Goal: Transaction & Acquisition: Obtain resource

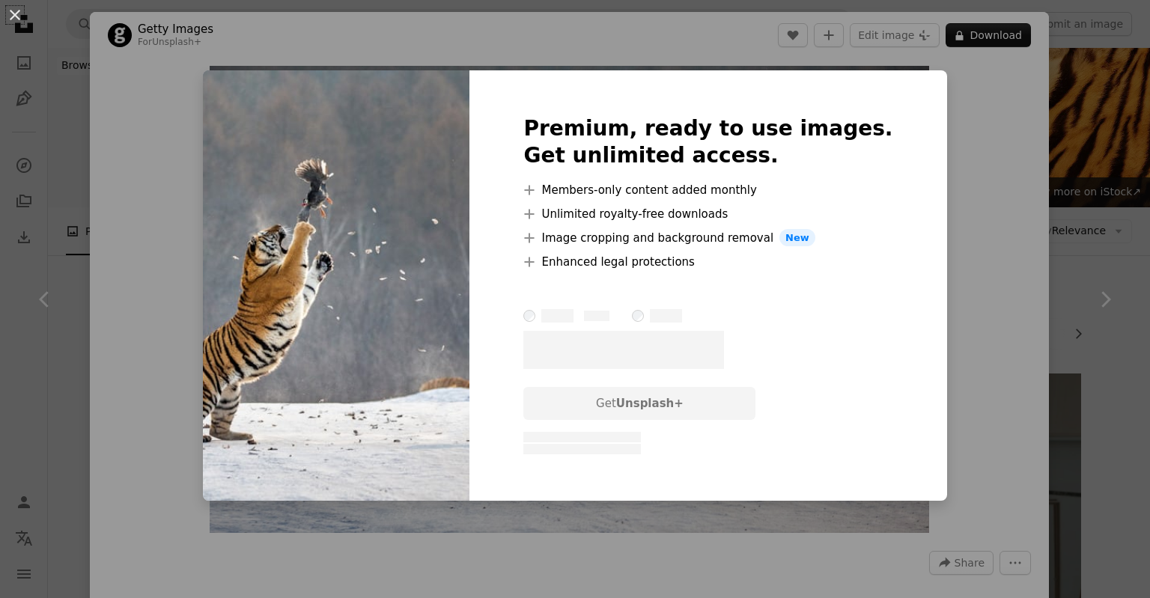
scroll to position [1037, 0]
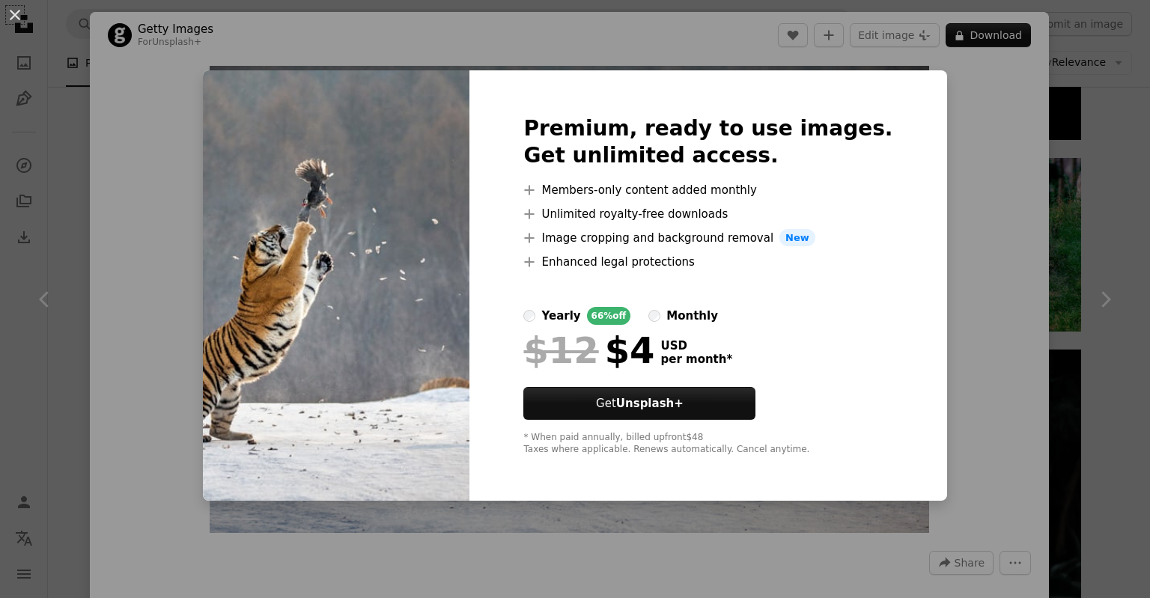
click at [936, 307] on div "An X shape Premium, ready to use images. Get unlimited access. A plus sign Memb…" at bounding box center [575, 299] width 1150 height 598
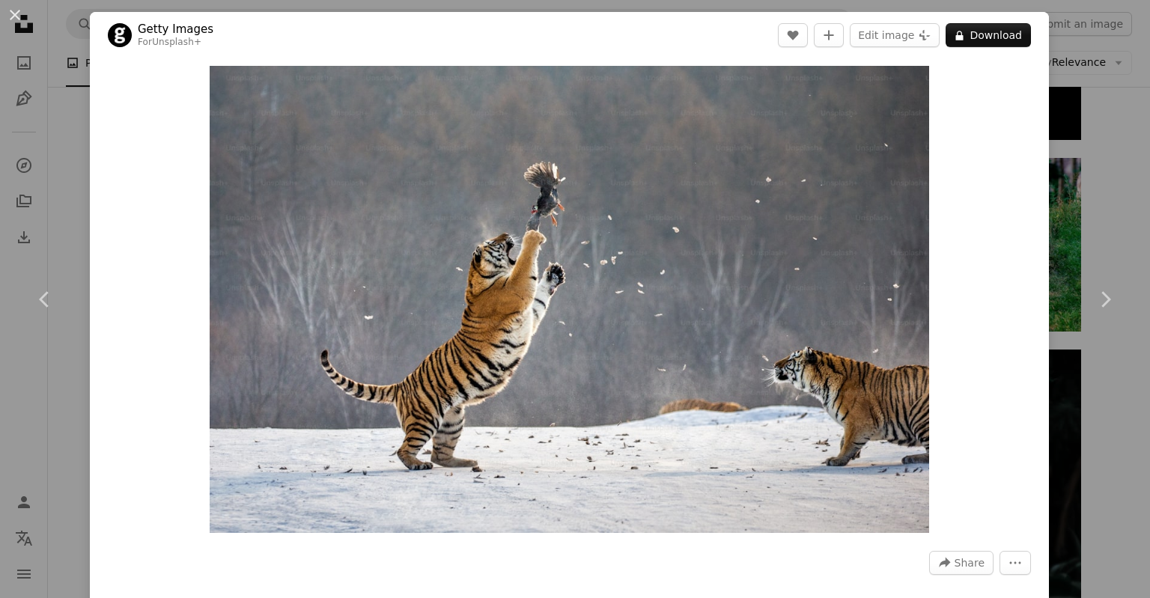
click at [936, 307] on div "Zoom in" at bounding box center [569, 299] width 959 height 482
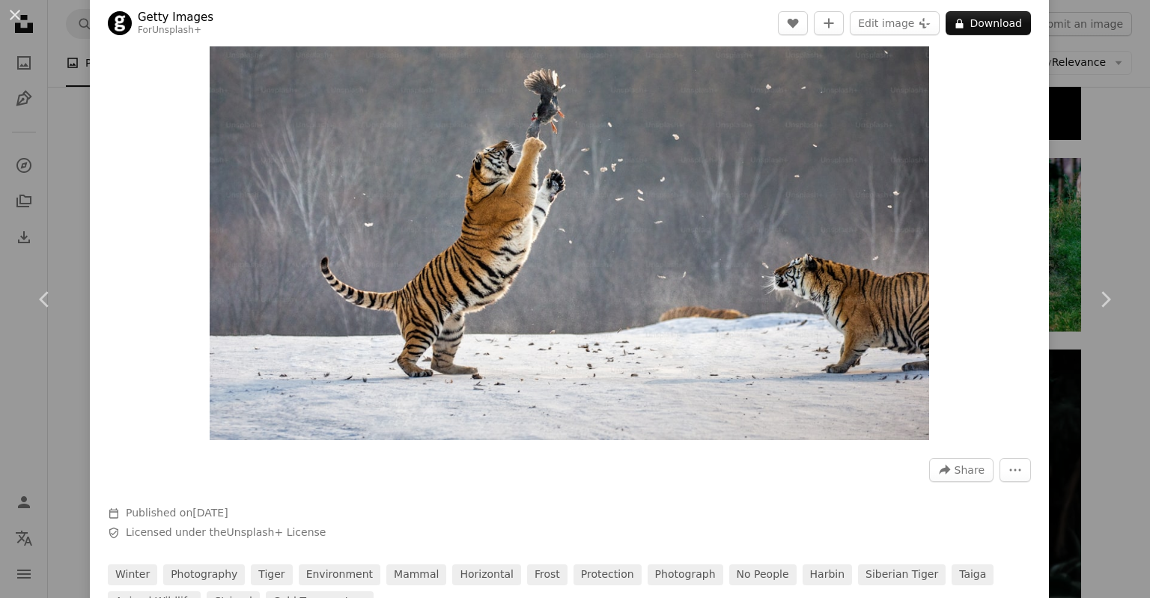
click at [759, 274] on img "Zoom in on this image" at bounding box center [570, 206] width 720 height 467
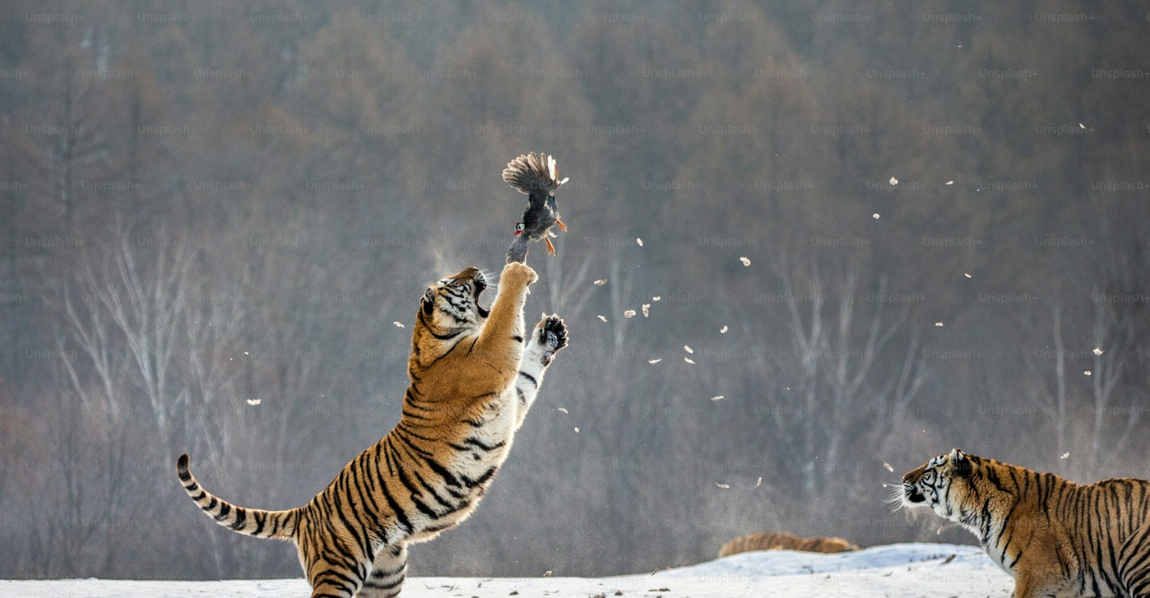
click at [759, 274] on img "Zoom out on this image" at bounding box center [575, 373] width 1152 height 748
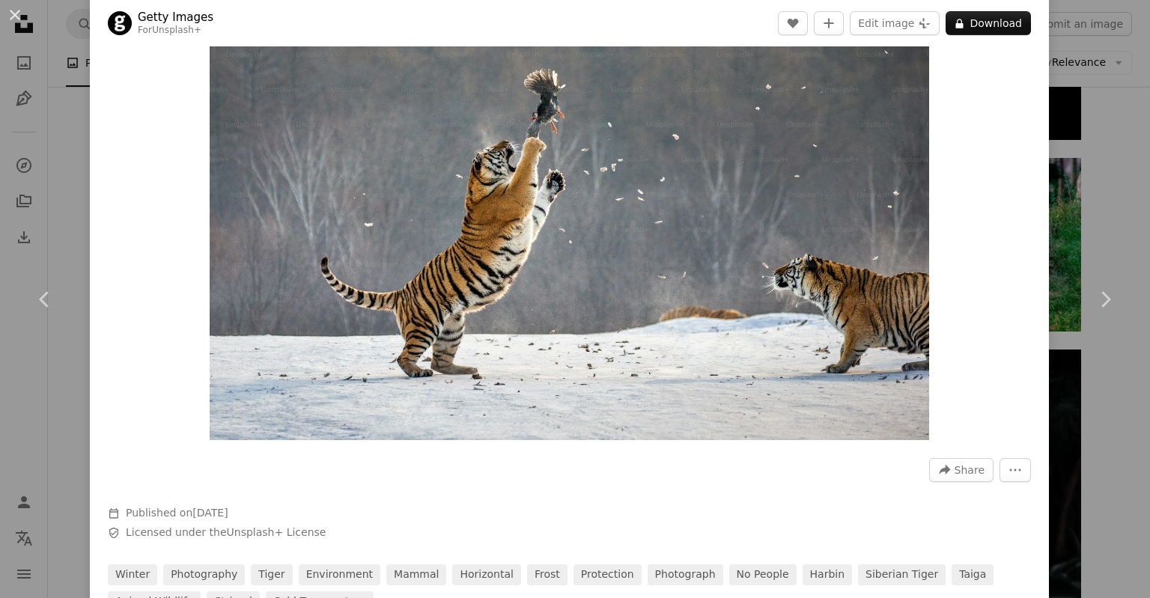
click at [1108, 118] on div "An X shape Chevron left Chevron right Getty Images For Unsplash+ A heart A plus…" at bounding box center [575, 299] width 1150 height 598
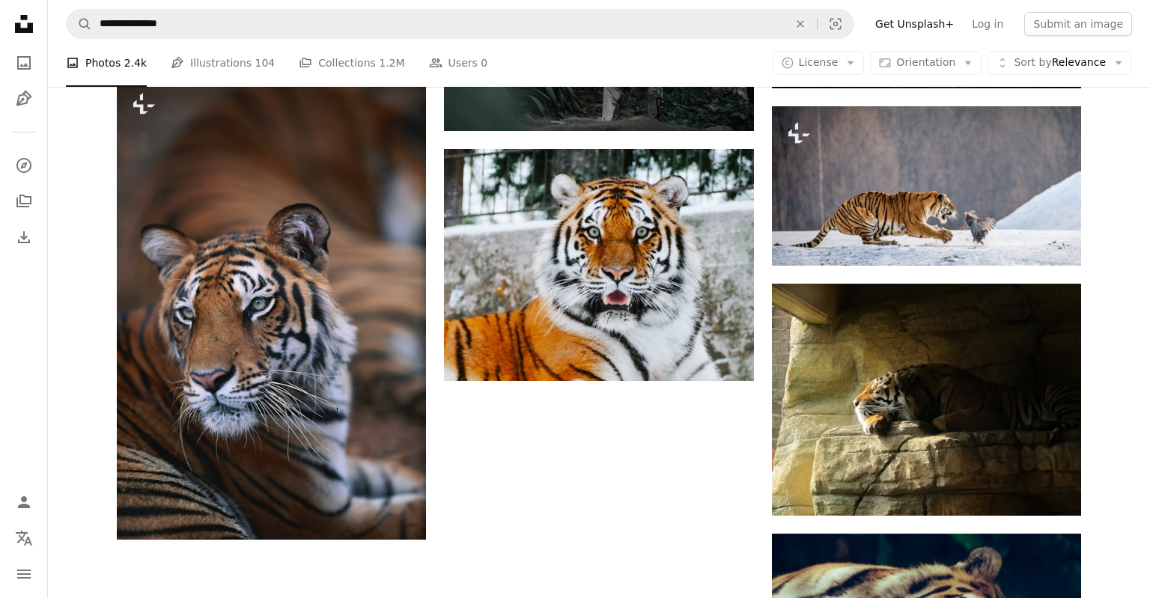
scroll to position [1827, 0]
